Goal: Information Seeking & Learning: Find specific fact

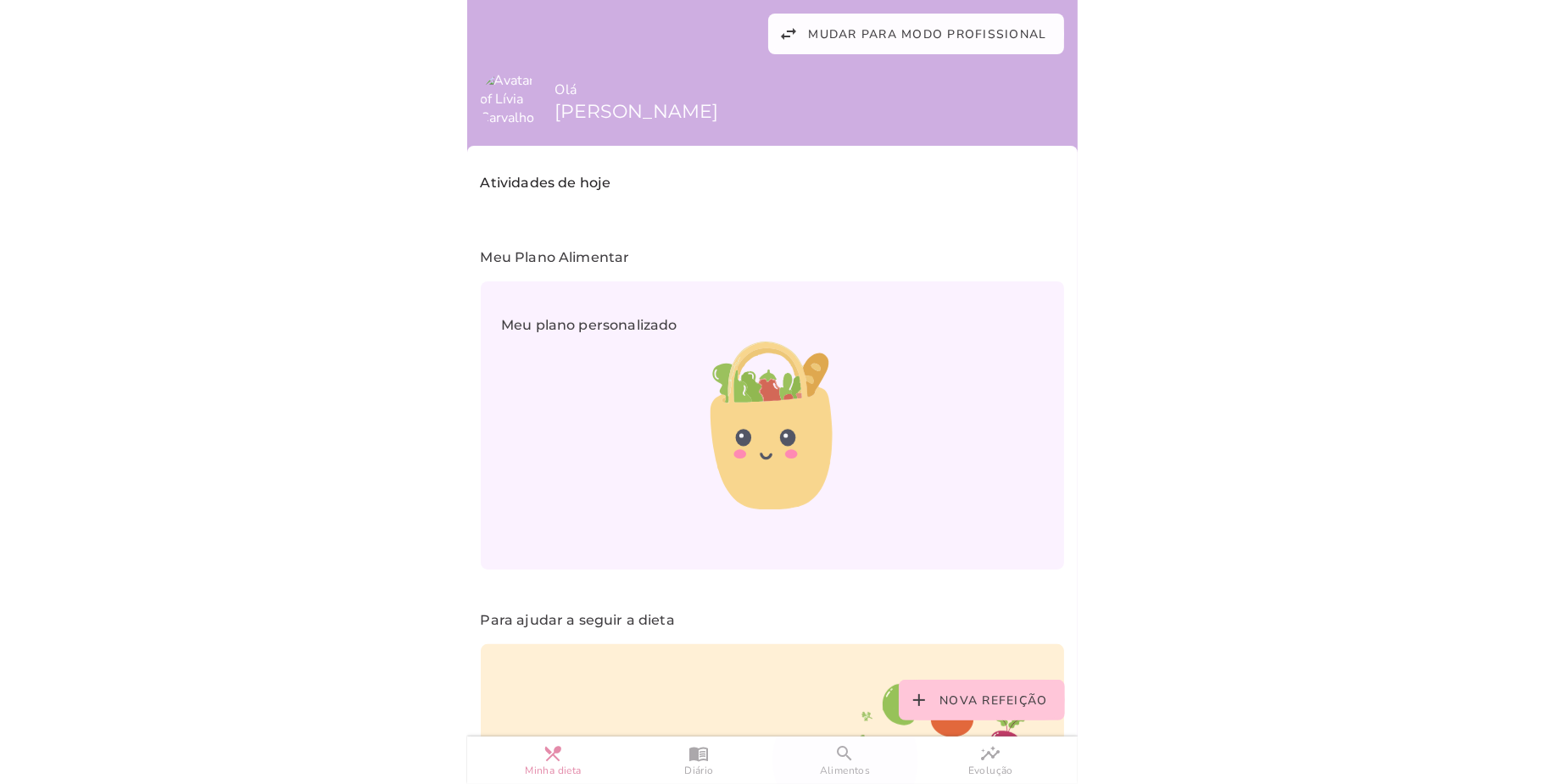
click at [0, 0] on slot "search" at bounding box center [0, 0] width 0 height 0
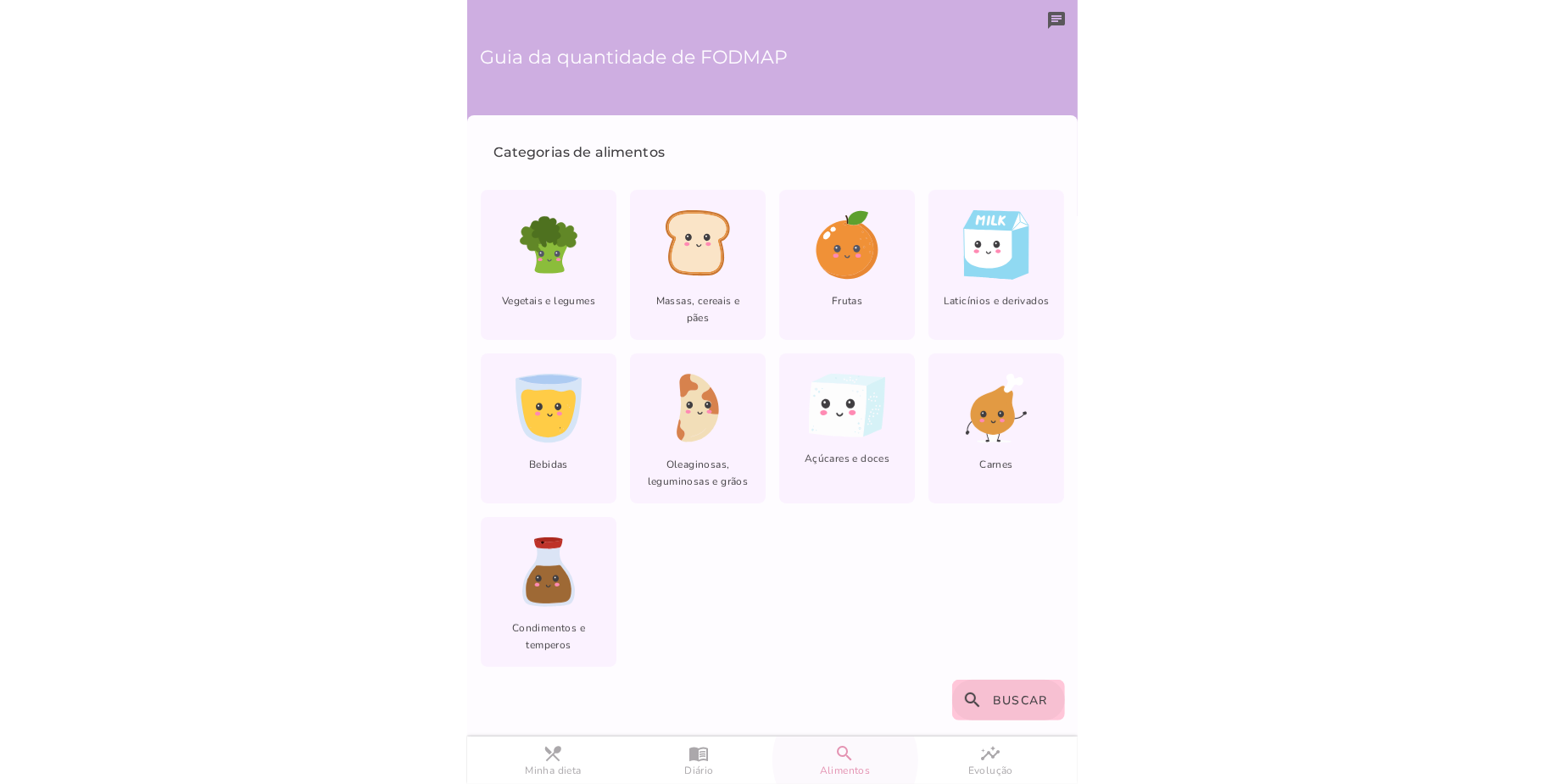
click at [1011, 700] on span "Buscar" at bounding box center [1020, 700] width 55 height 16
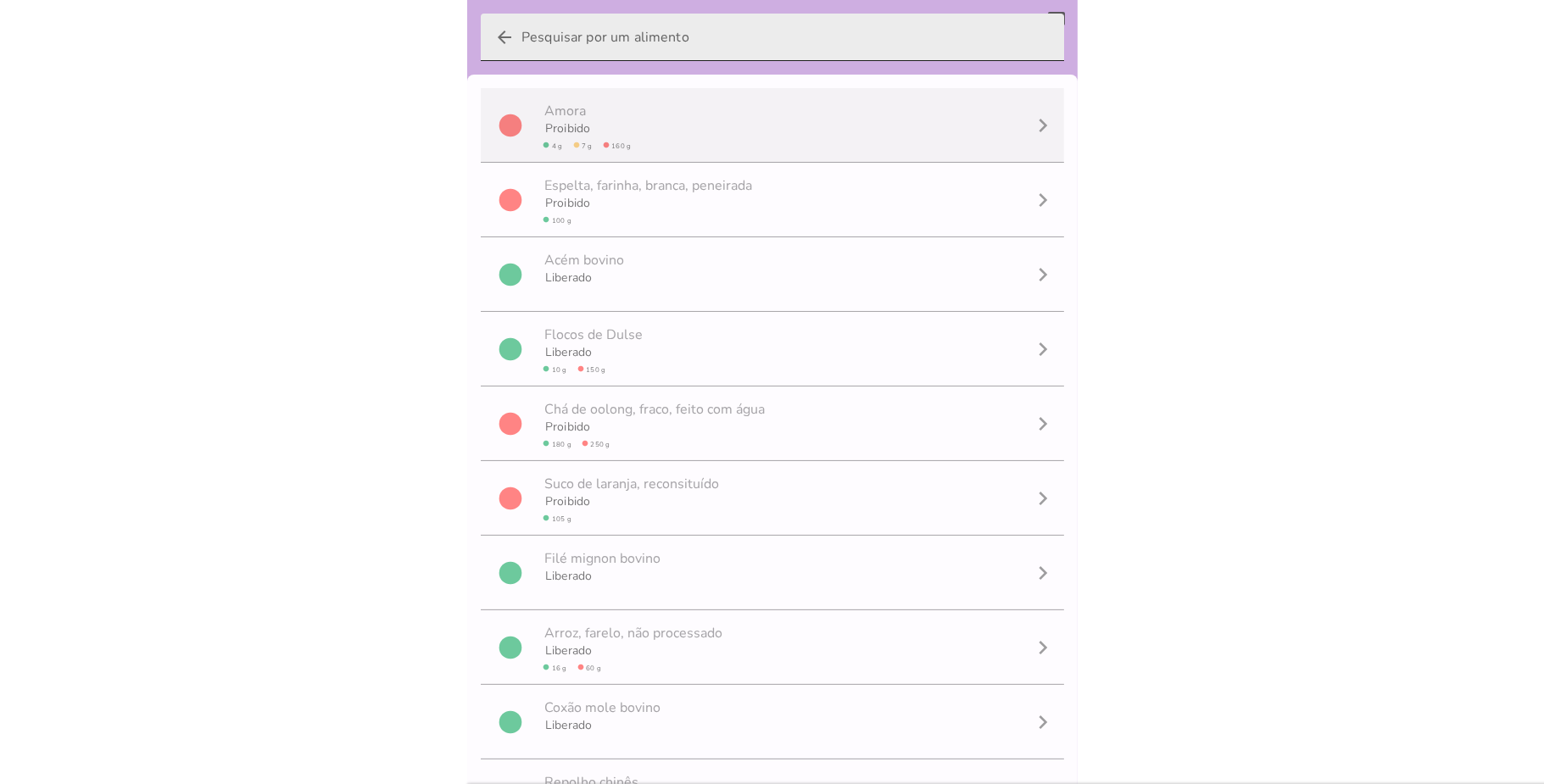
click at [673, 27] on input "arrow_back" at bounding box center [785, 37] width 529 height 48
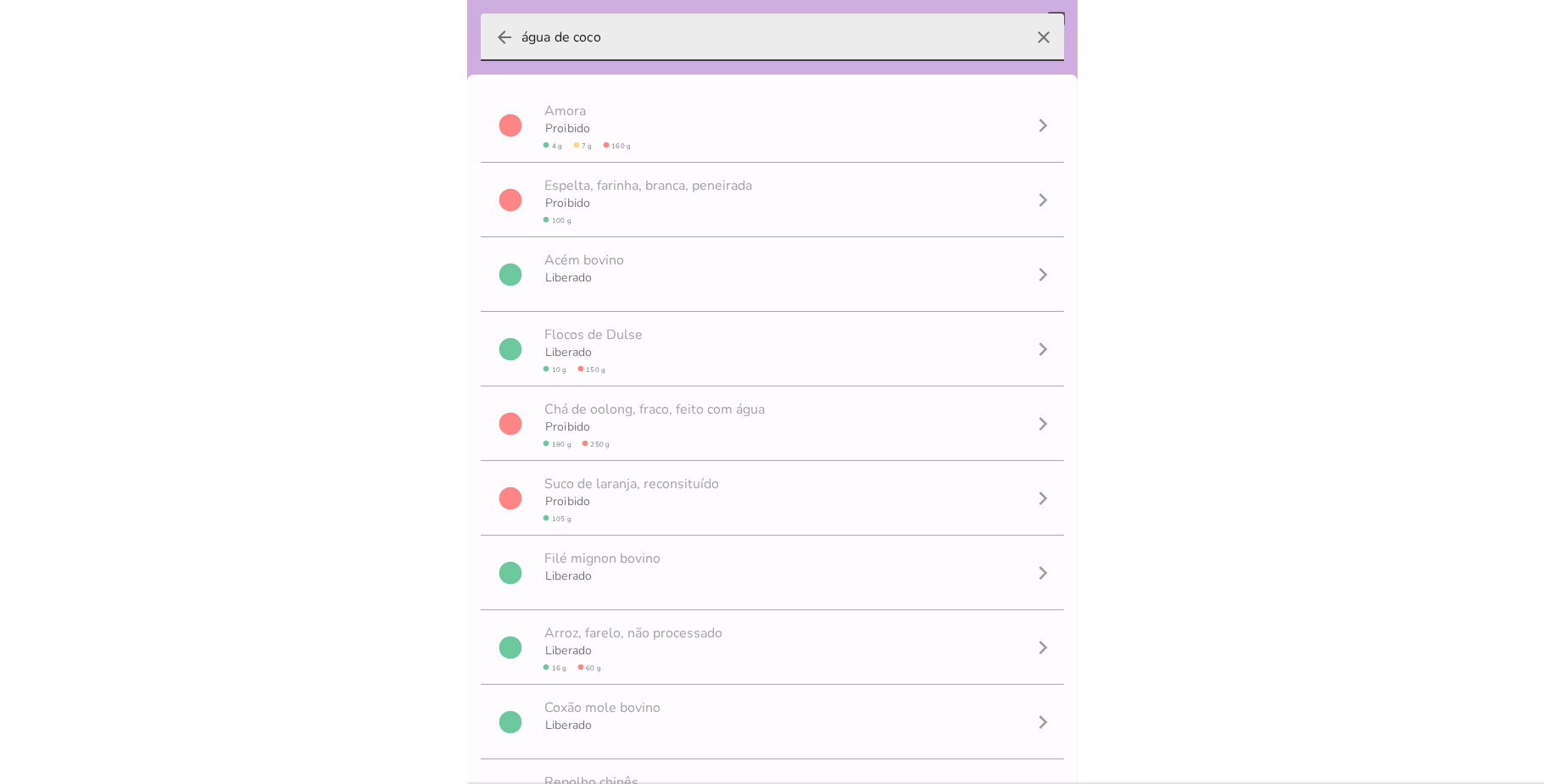
type input "água de coco"
type mwc-textfield "água de coco"
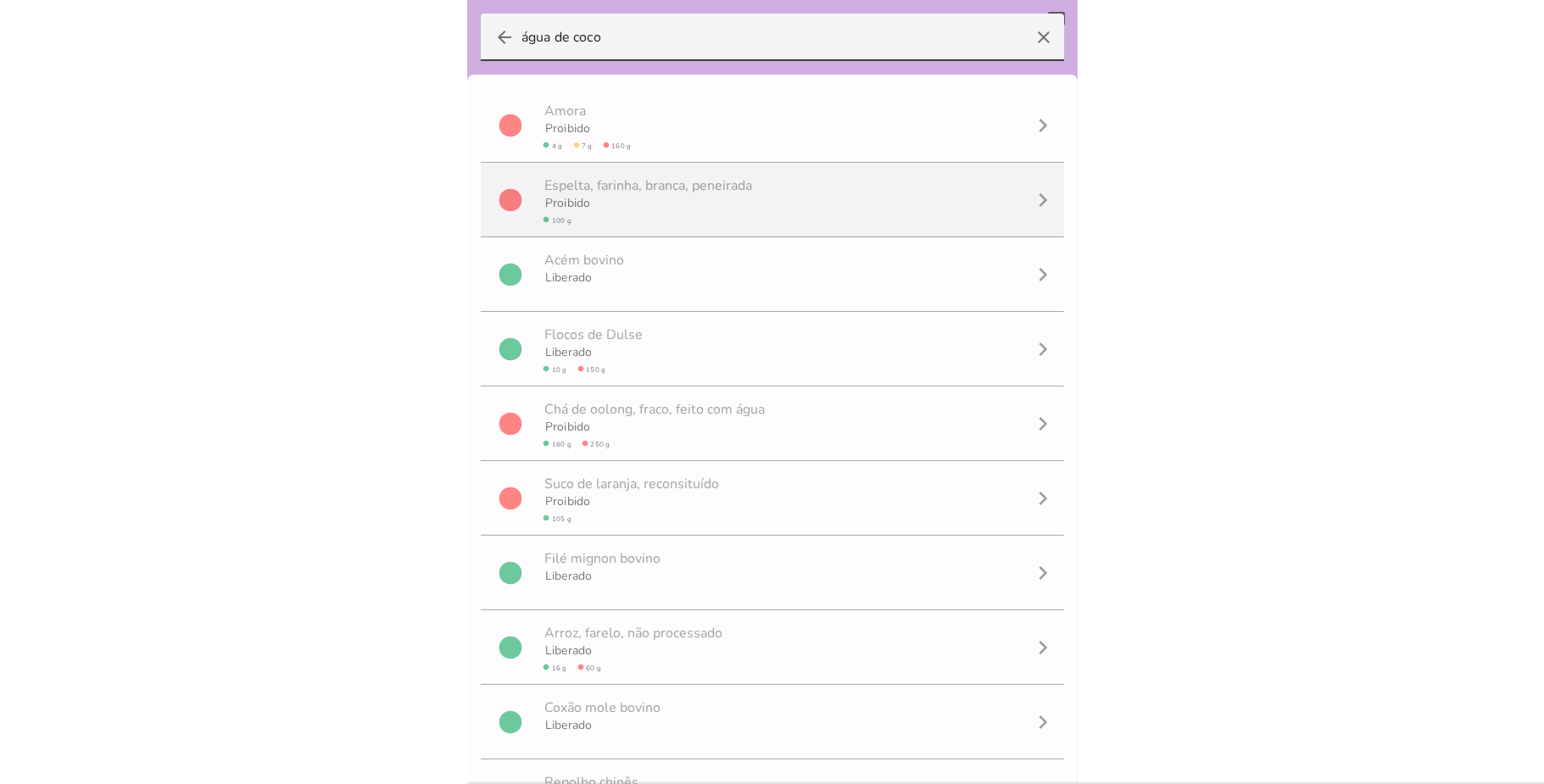
scroll to position [1, 0]
